Goal: Information Seeking & Learning: Learn about a topic

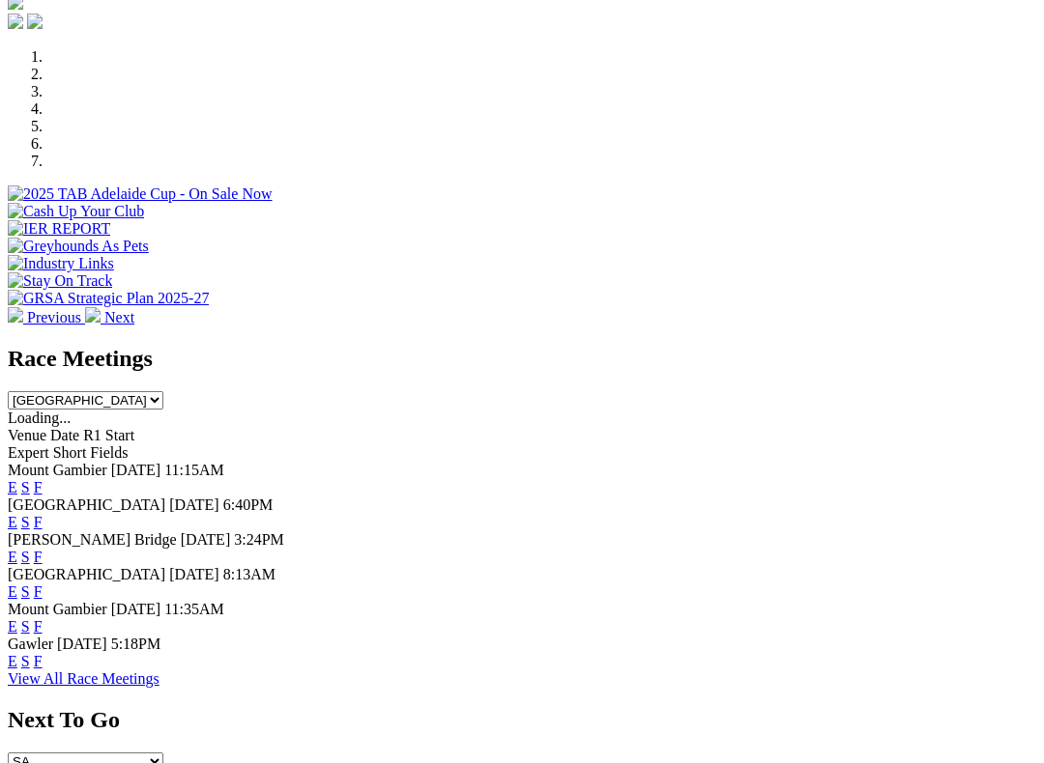
scroll to position [578, 0]
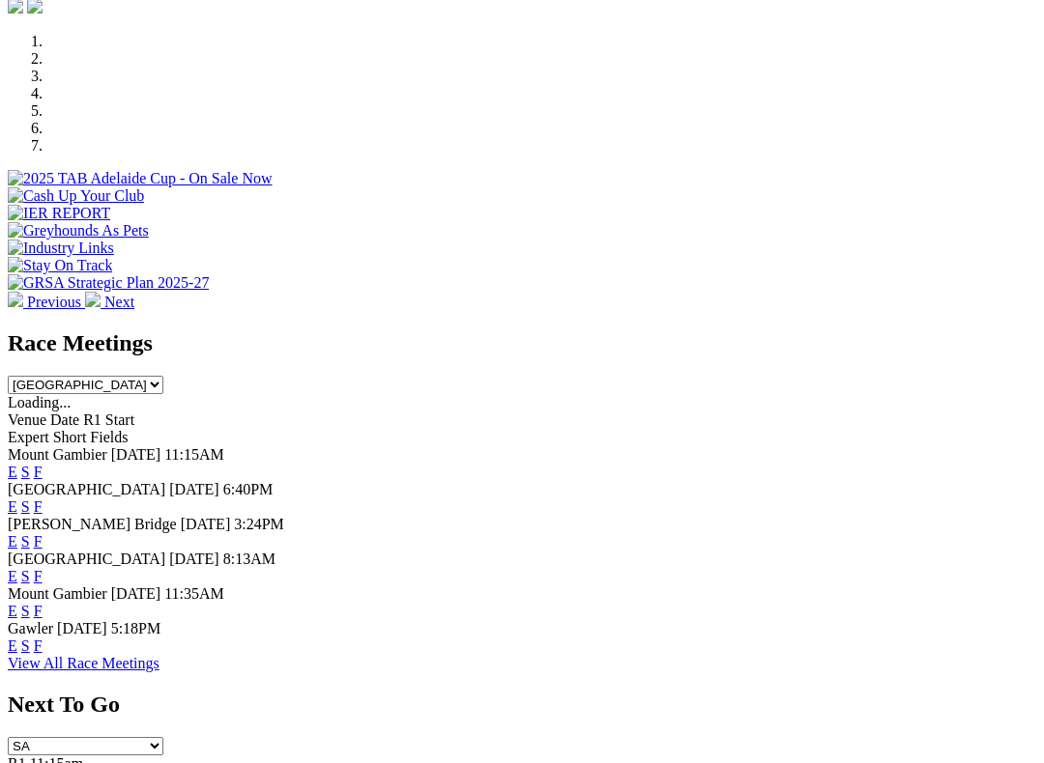
click at [780, 399] on div "Race Meetings South Australia New South Wales Northern Territory Queensland Tas…" at bounding box center [522, 502] width 1028 height 342
click at [43, 638] on link "F" at bounding box center [38, 646] width 9 height 16
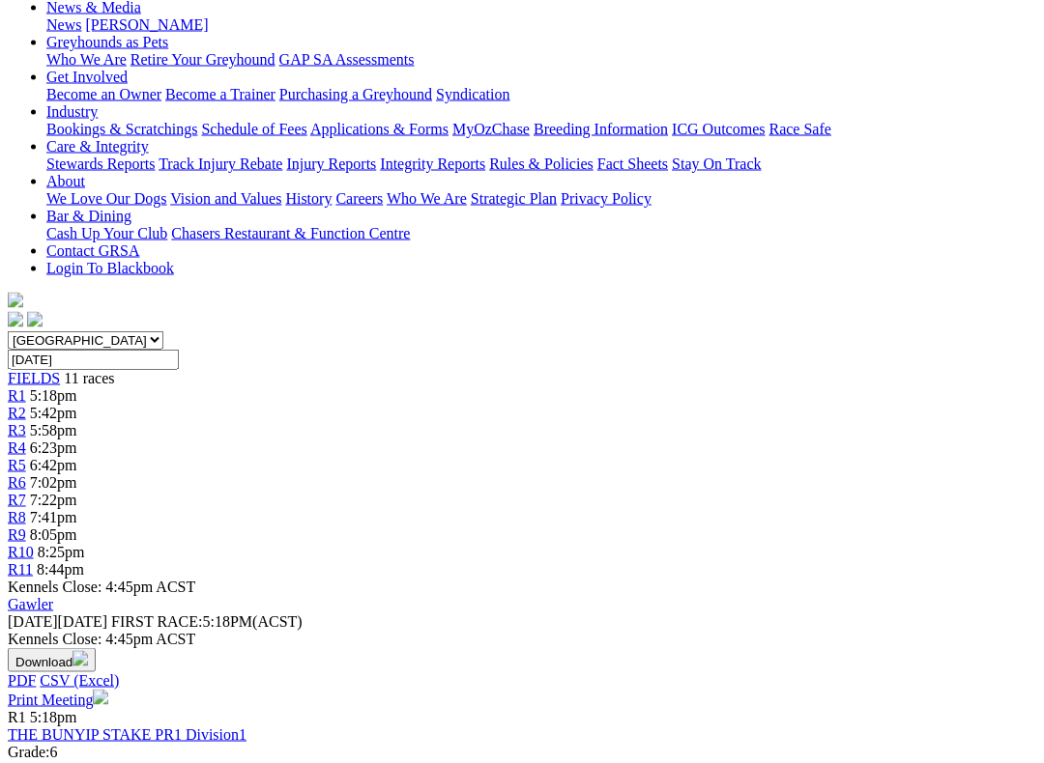
scroll to position [300, 0]
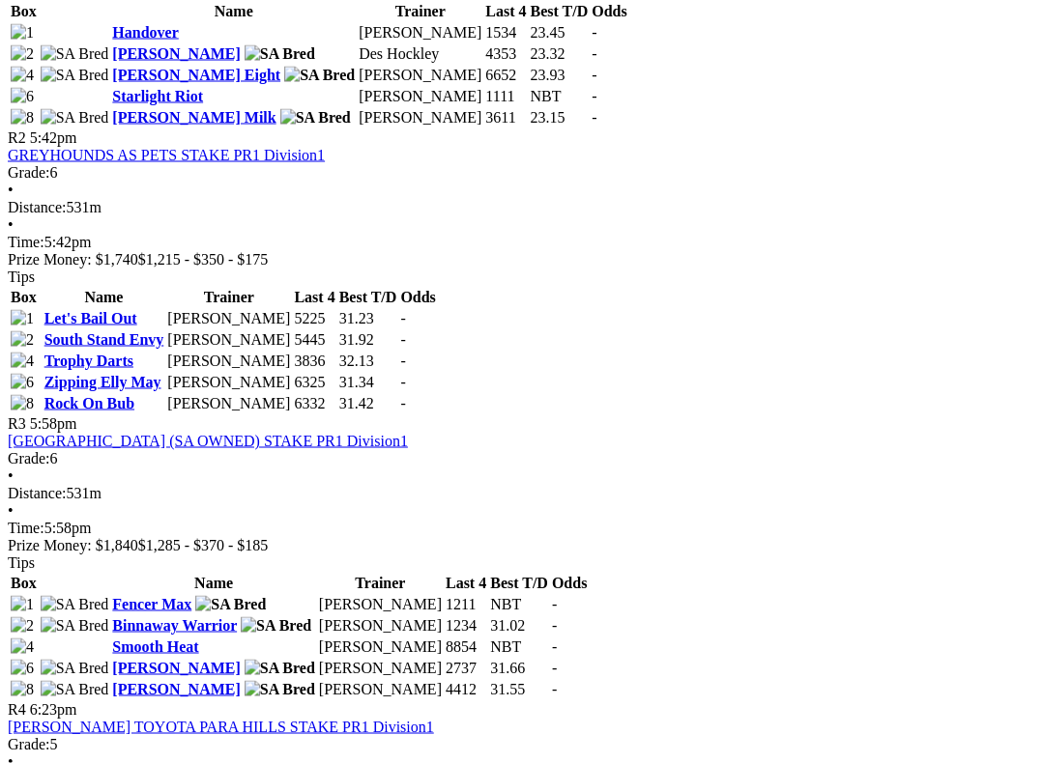
scroll to position [1178, 0]
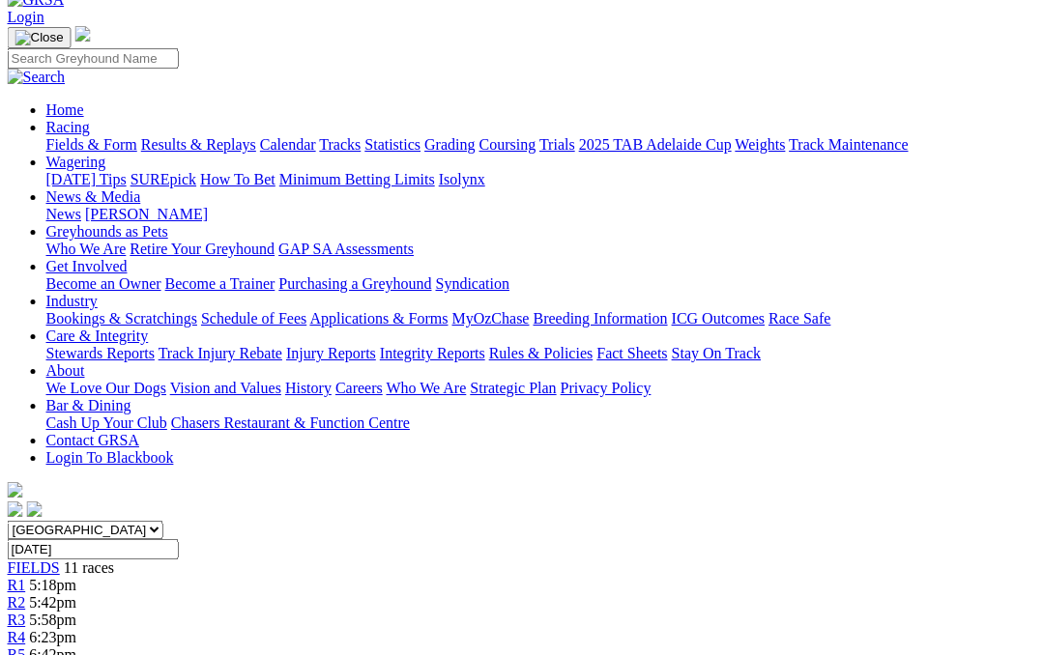
scroll to position [0, 14]
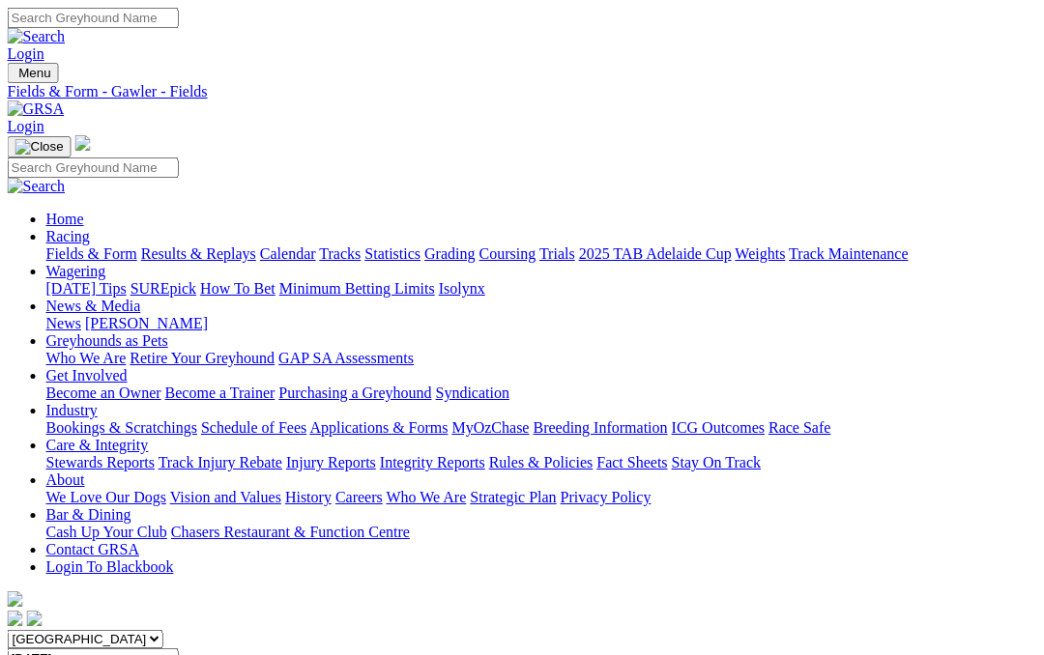
click at [149, 437] on link "Care & Integrity" at bounding box center [97, 445] width 102 height 16
click at [485, 454] on link "Integrity Reports" at bounding box center [432, 462] width 105 height 16
